Goal: Communication & Community: Answer question/provide support

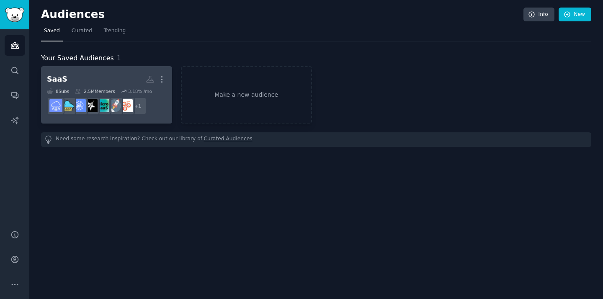
click at [111, 81] on h2 "SaaS More" at bounding box center [106, 79] width 119 height 15
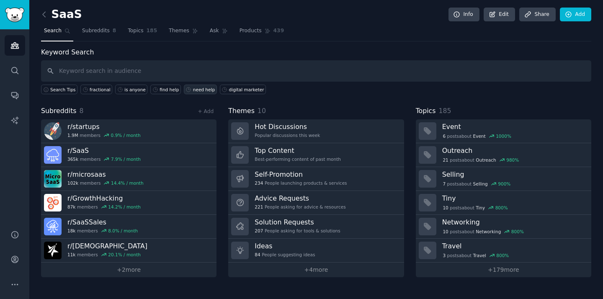
click at [195, 92] on div "need help" at bounding box center [204, 90] width 22 height 6
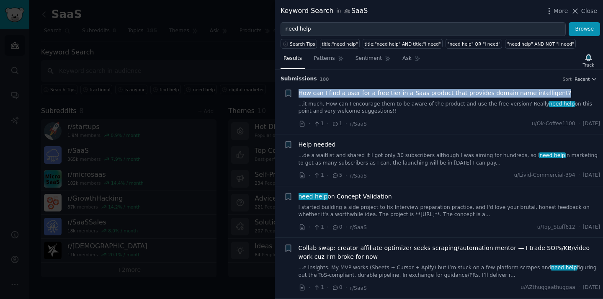
click at [456, 93] on span "How can I find a user for a free tier in a Saas product that provides domain na…" at bounding box center [435, 93] width 273 height 9
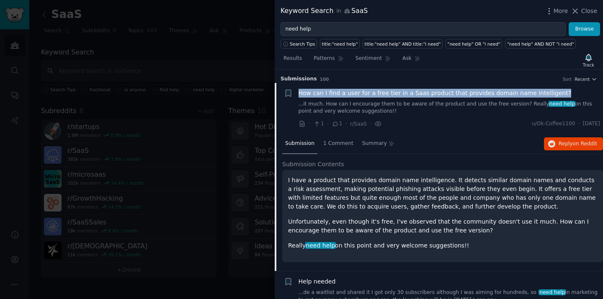
scroll to position [13, 0]
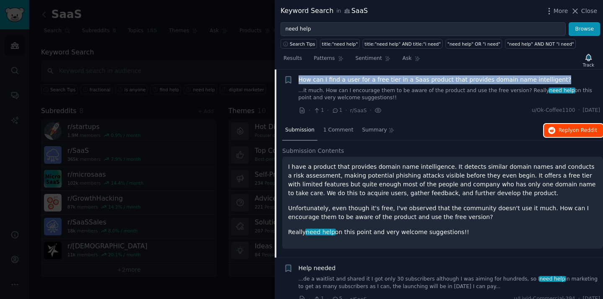
click at [569, 131] on span "Reply on Reddit" at bounding box center [578, 131] width 39 height 8
click at [448, 79] on span "How can I find a user for a free tier in a Saas product that provides domain na…" at bounding box center [435, 79] width 273 height 9
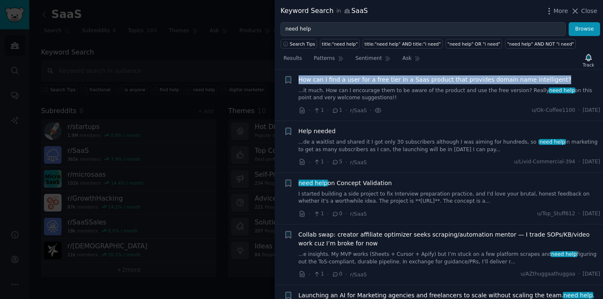
scroll to position [31, 0]
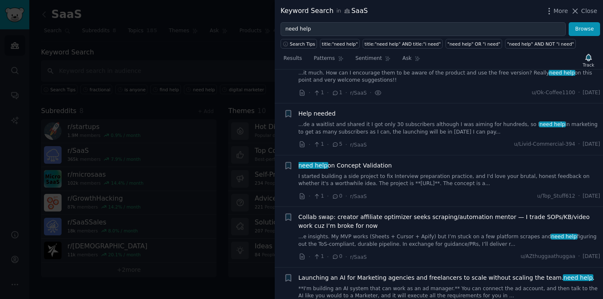
click at [318, 114] on span "Help needed" at bounding box center [317, 113] width 37 height 9
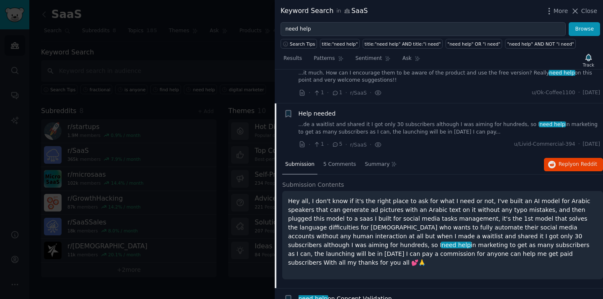
scroll to position [65, 0]
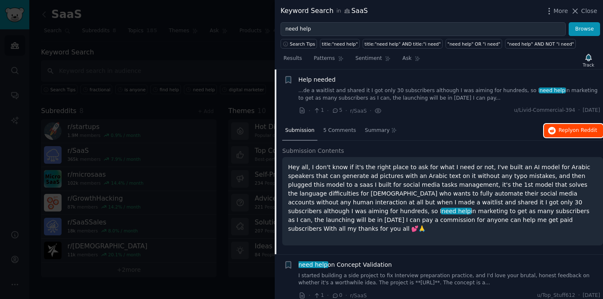
click at [573, 132] on span "on Reddit" at bounding box center [585, 130] width 24 height 6
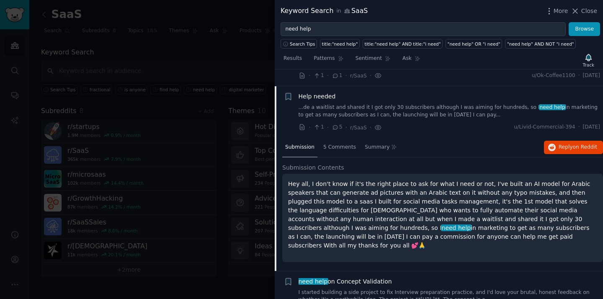
click at [357, 94] on div "Help needed" at bounding box center [450, 96] width 302 height 9
click at [326, 98] on span "Help needed" at bounding box center [317, 96] width 37 height 9
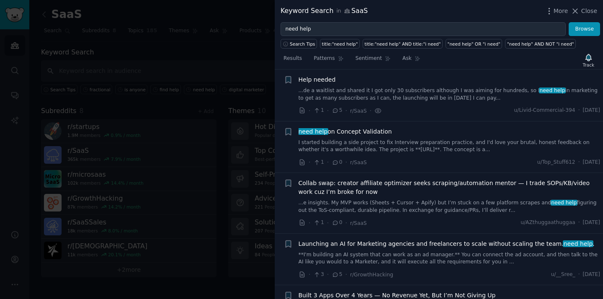
scroll to position [86, 0]
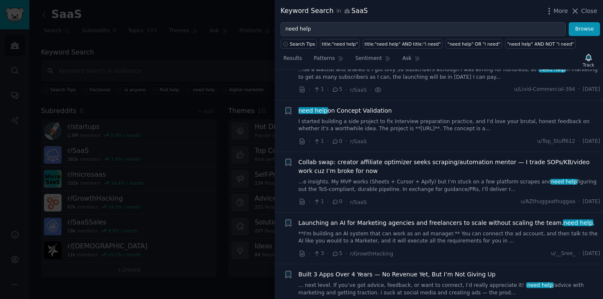
click at [364, 111] on span "need help on Concept Validation" at bounding box center [345, 110] width 93 height 9
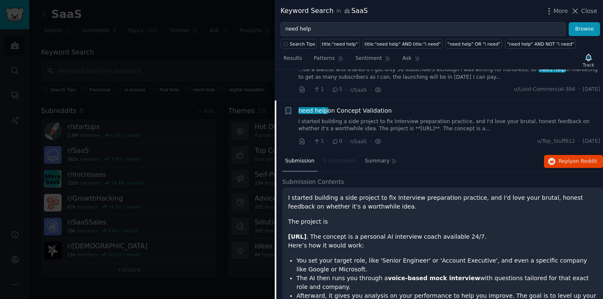
scroll to position [117, 0]
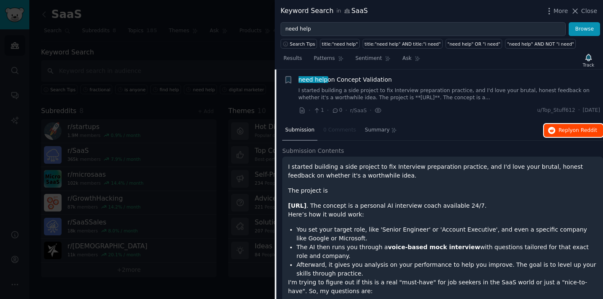
click at [565, 129] on span "Reply on Reddit" at bounding box center [578, 131] width 39 height 8
click at [355, 78] on span "need help on Concept Validation" at bounding box center [345, 79] width 93 height 9
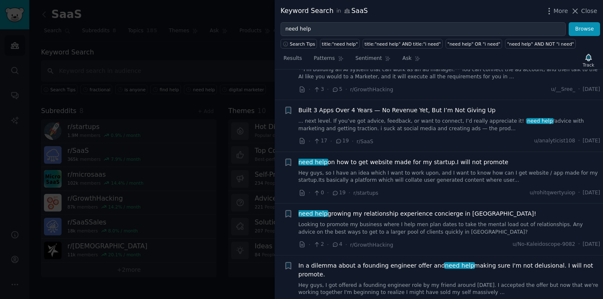
scroll to position [255, 0]
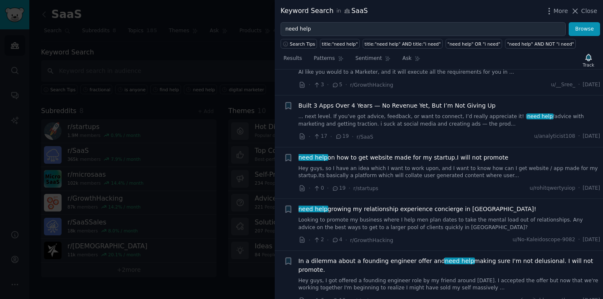
click at [401, 108] on span "Built 3 Apps Over 4 Years — No Revenue Yet, But I’m Not Giving Up" at bounding box center [397, 105] width 197 height 9
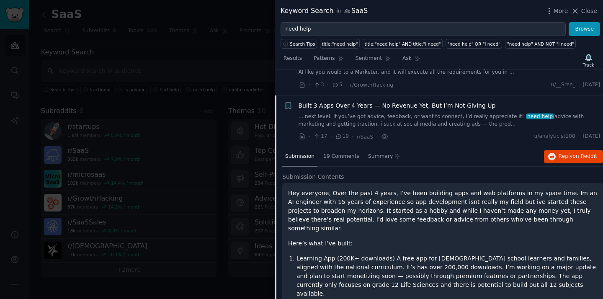
scroll to position [281, 0]
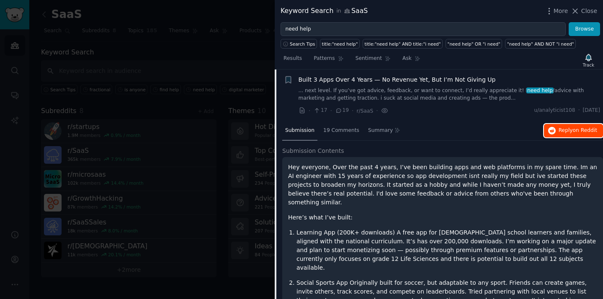
click at [564, 128] on span "Reply on Reddit" at bounding box center [578, 131] width 39 height 8
click at [406, 79] on span "Built 3 Apps Over 4 Years — No Revenue Yet, But I’m Not Giving Up" at bounding box center [397, 79] width 197 height 9
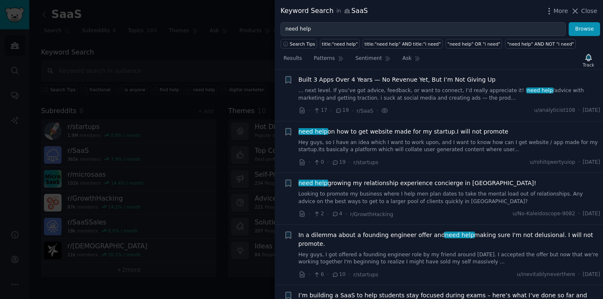
click at [409, 131] on span "need help on how to get website made for my startup.I will not promote" at bounding box center [404, 131] width 210 height 9
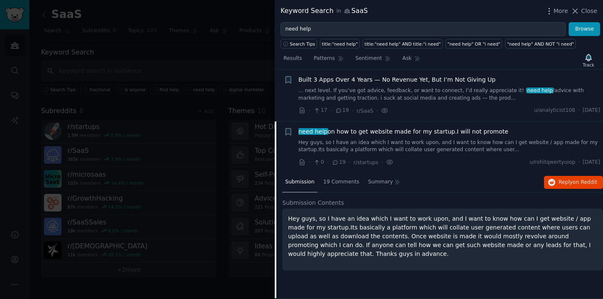
scroll to position [333, 0]
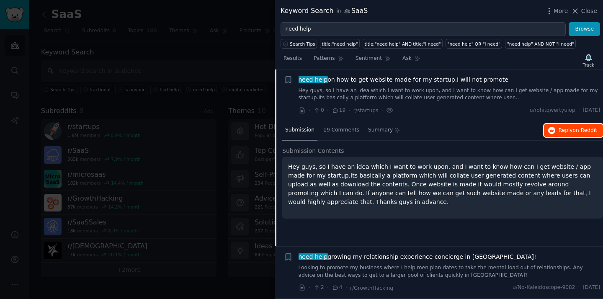
click at [573, 130] on span "on Reddit" at bounding box center [585, 130] width 24 height 6
click at [383, 81] on span "need help on how to get website made for my startup.I will not promote" at bounding box center [404, 79] width 210 height 9
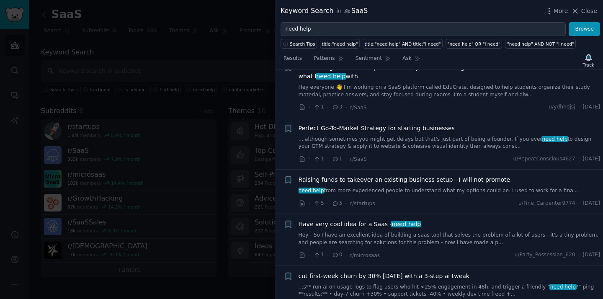
scroll to position [510, 0]
click at [260, 71] on div at bounding box center [301, 149] width 603 height 299
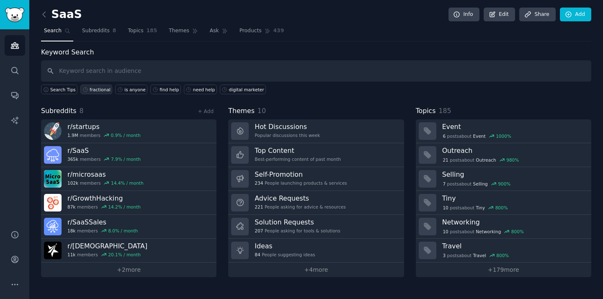
click at [94, 91] on div "fractional" at bounding box center [100, 90] width 21 height 6
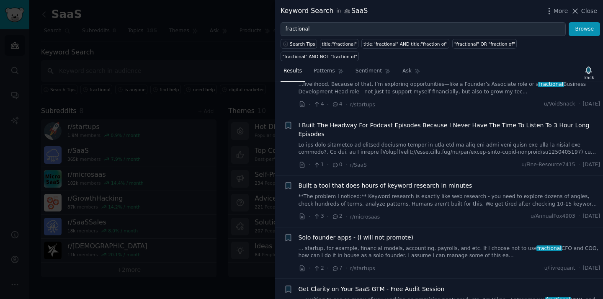
scroll to position [120, 0]
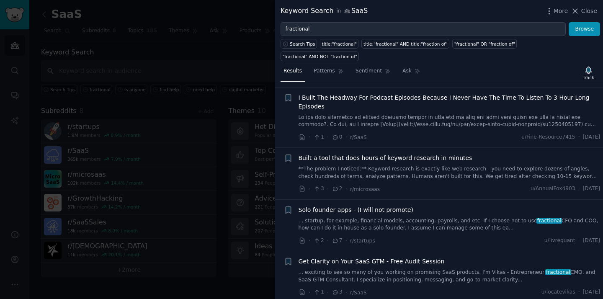
click at [260, 53] on div at bounding box center [301, 149] width 603 height 299
